Goal: Information Seeking & Learning: Learn about a topic

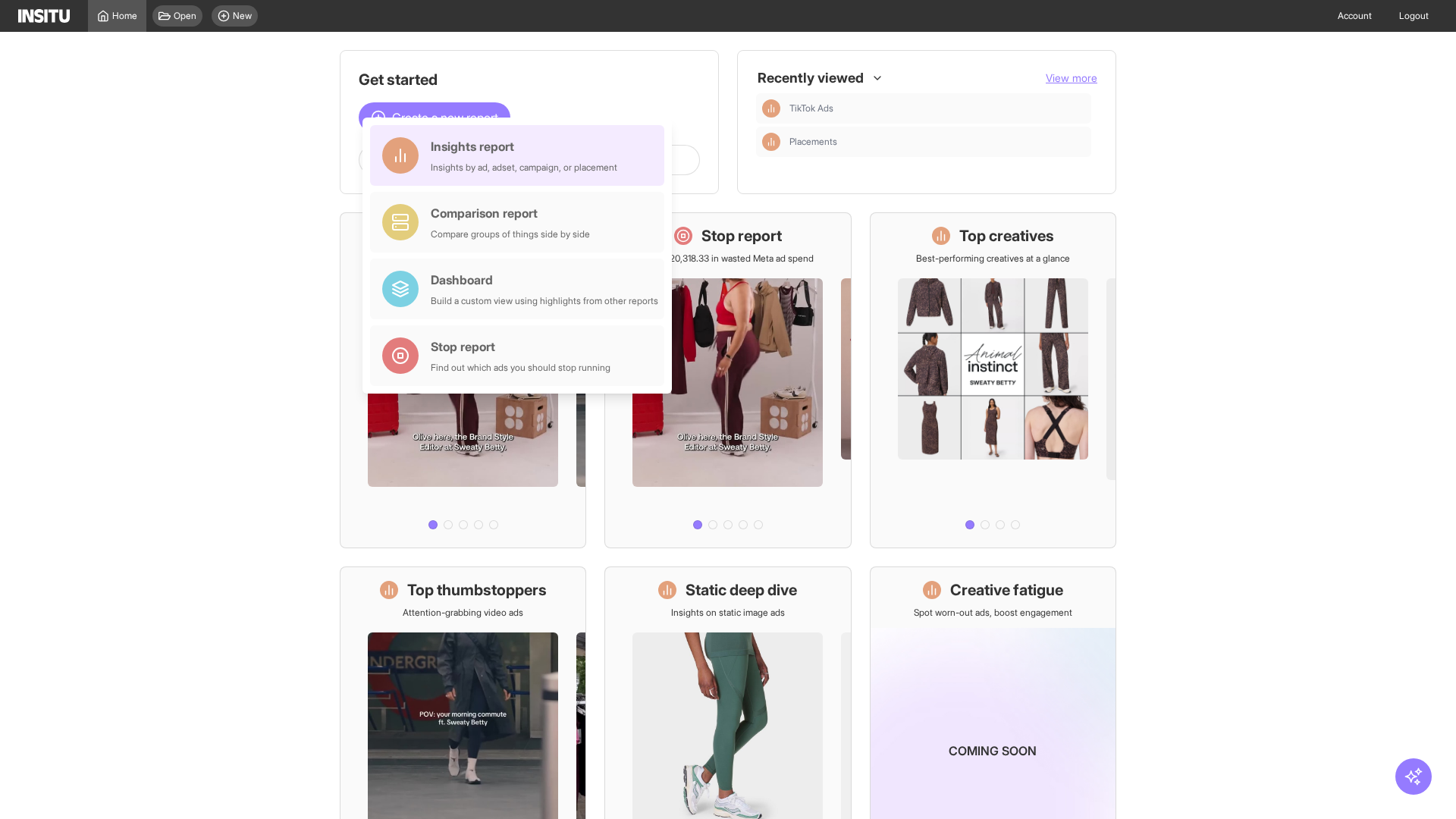
click at [521, 155] on div "Insights report Insights by ad, adset, campaign, or placement" at bounding box center [524, 155] width 187 height 37
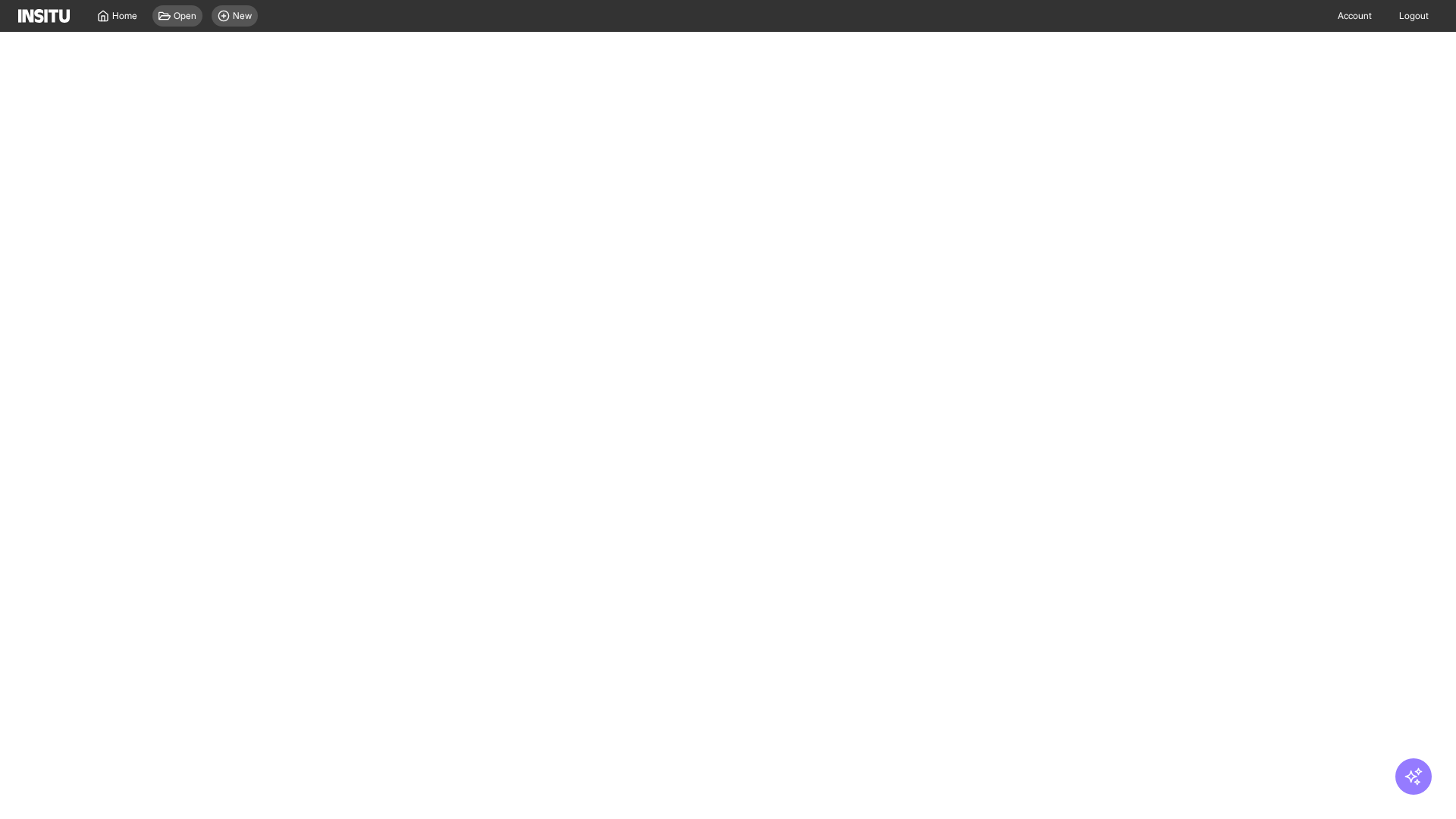
select select "**"
